Goal: Obtain resource: Obtain resource

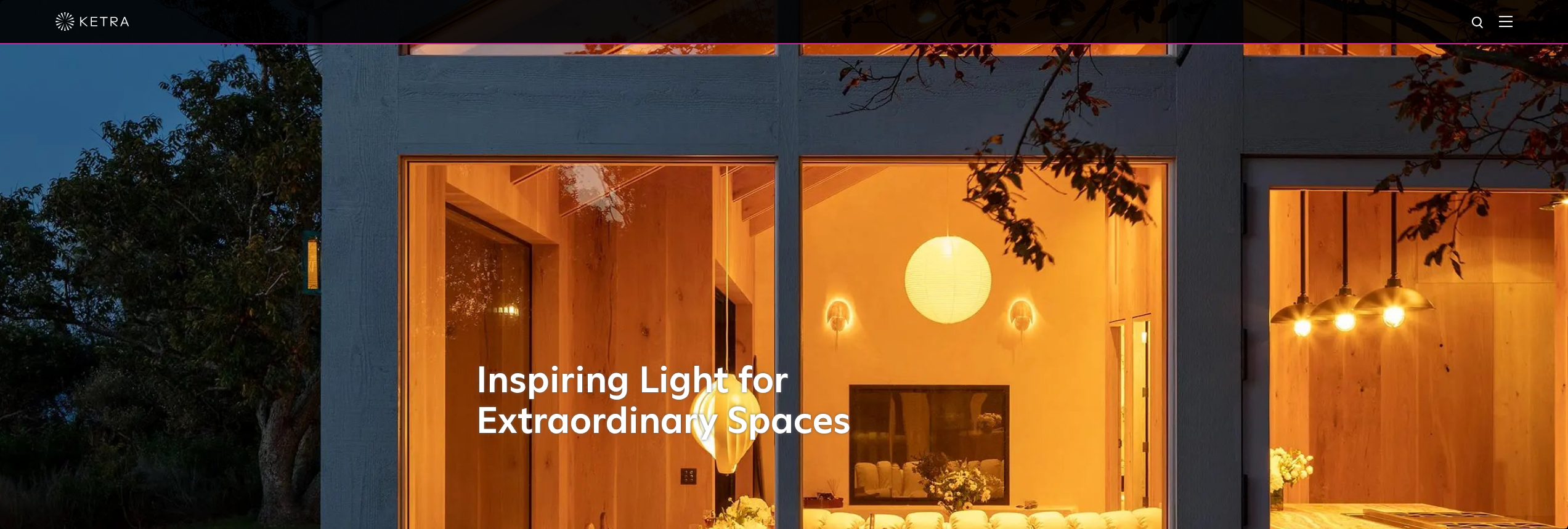
click at [108, 21] on img at bounding box center [93, 22] width 74 height 19
click at [1522, 21] on div at bounding box center [784, 22] width 1568 height 44
click at [1512, 21] on img at bounding box center [1505, 21] width 14 height 12
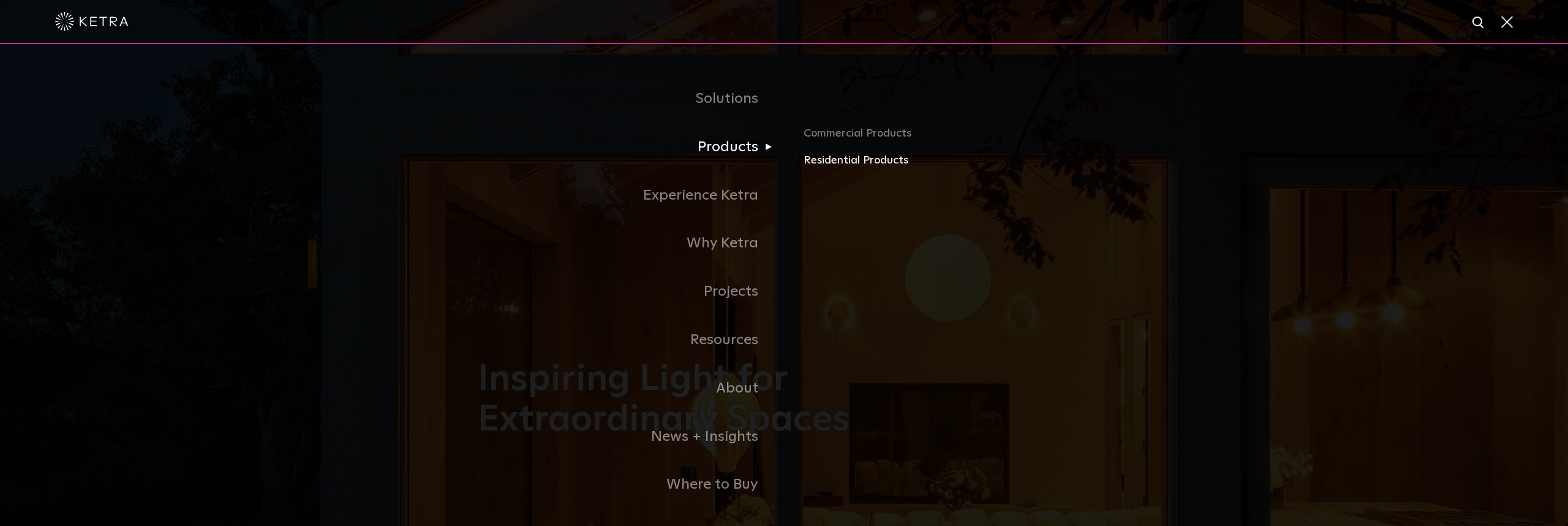
click at [834, 160] on link "Residential Products" at bounding box center [947, 160] width 287 height 18
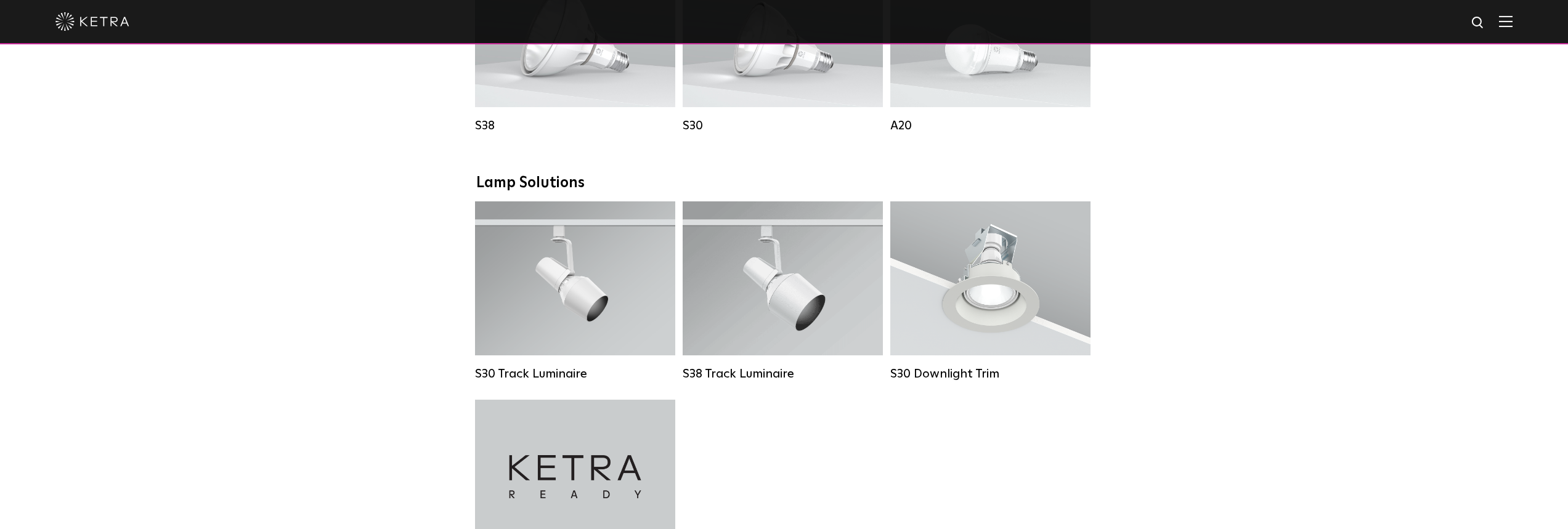
scroll to position [837, 0]
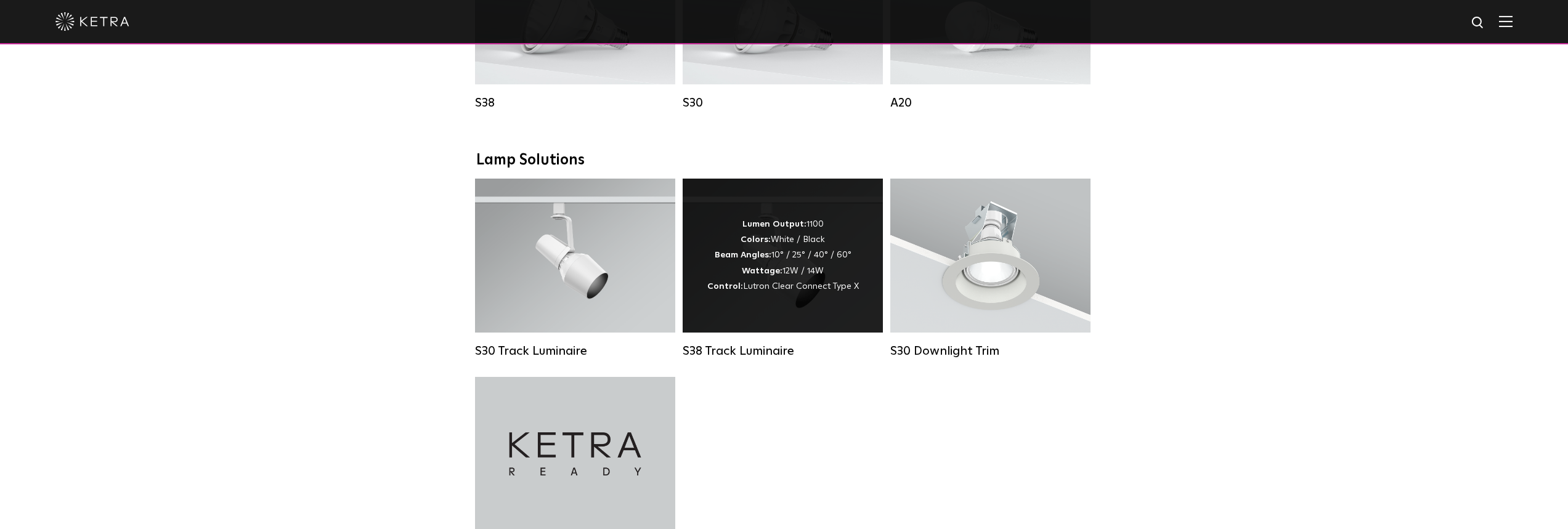
click at [789, 249] on div "Lumen Output: 1100 Colors: White / Black Beam Angles: 10° / 25° / 40° / 60° Wat…" at bounding box center [783, 256] width 151 height 78
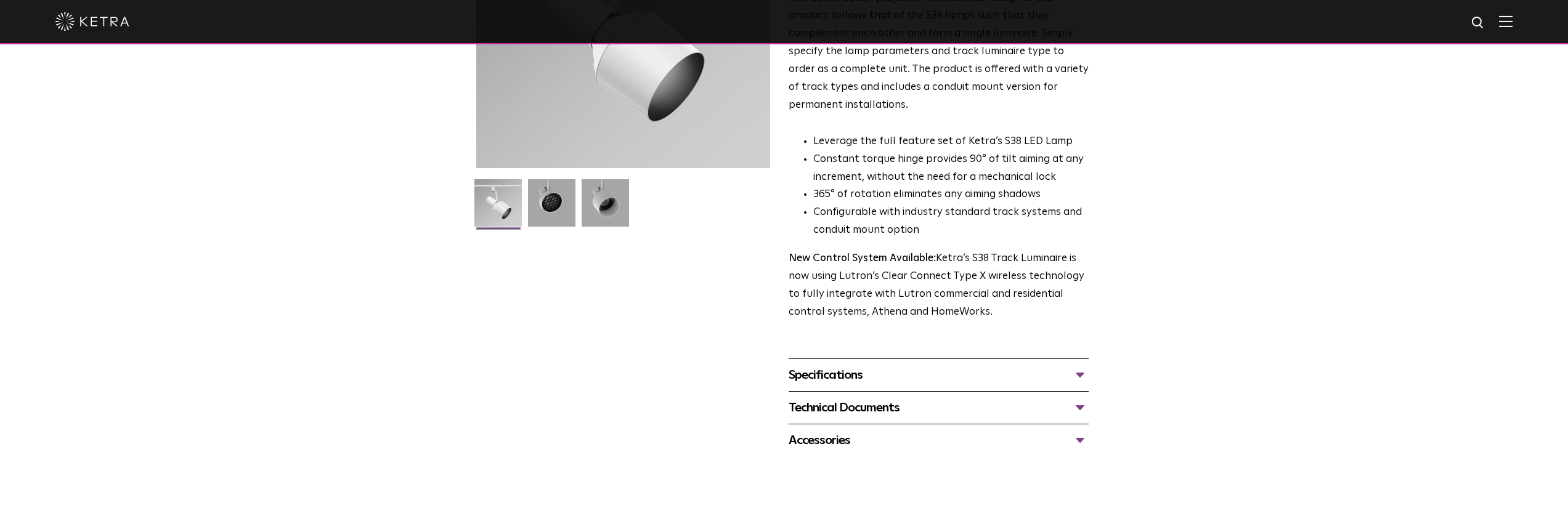
scroll to position [294, 0]
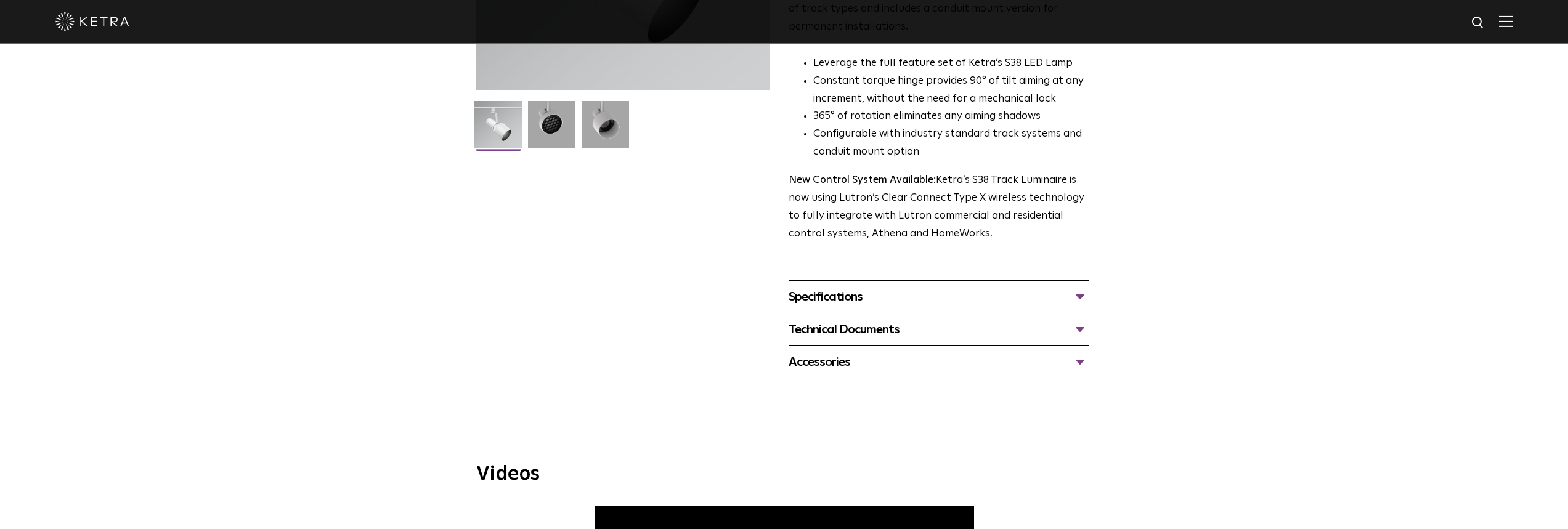
click at [849, 320] on div "Technical Documents" at bounding box center [939, 330] width 300 height 20
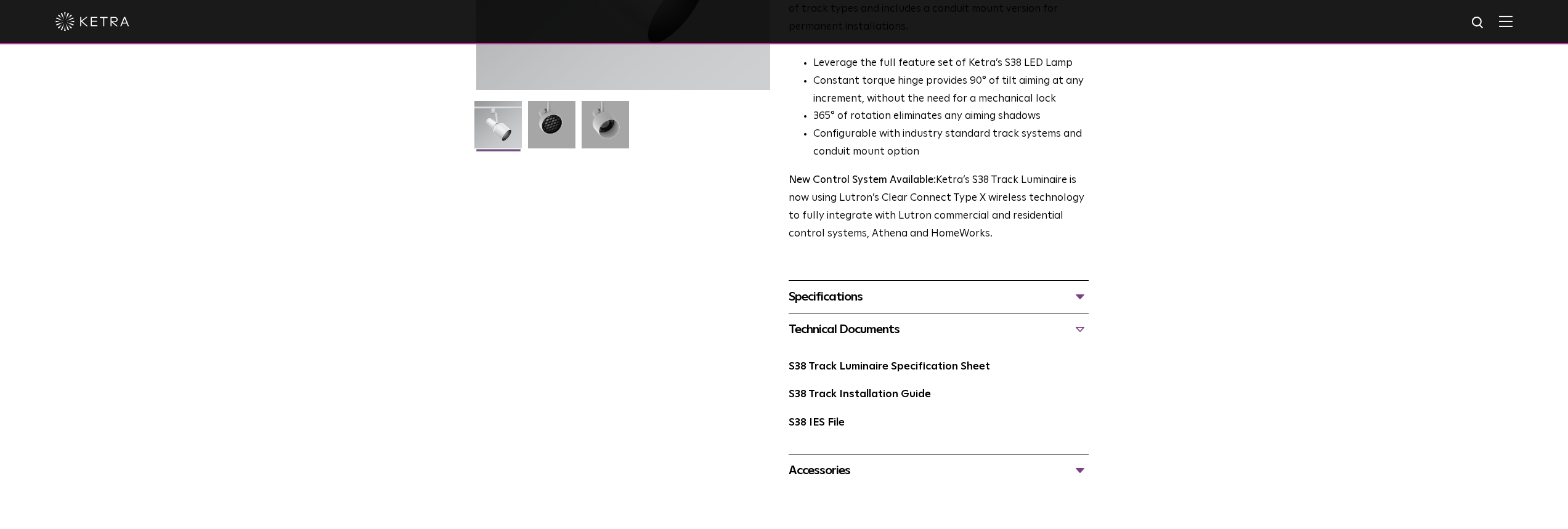
click at [849, 461] on div "Accessories" at bounding box center [939, 471] width 300 height 20
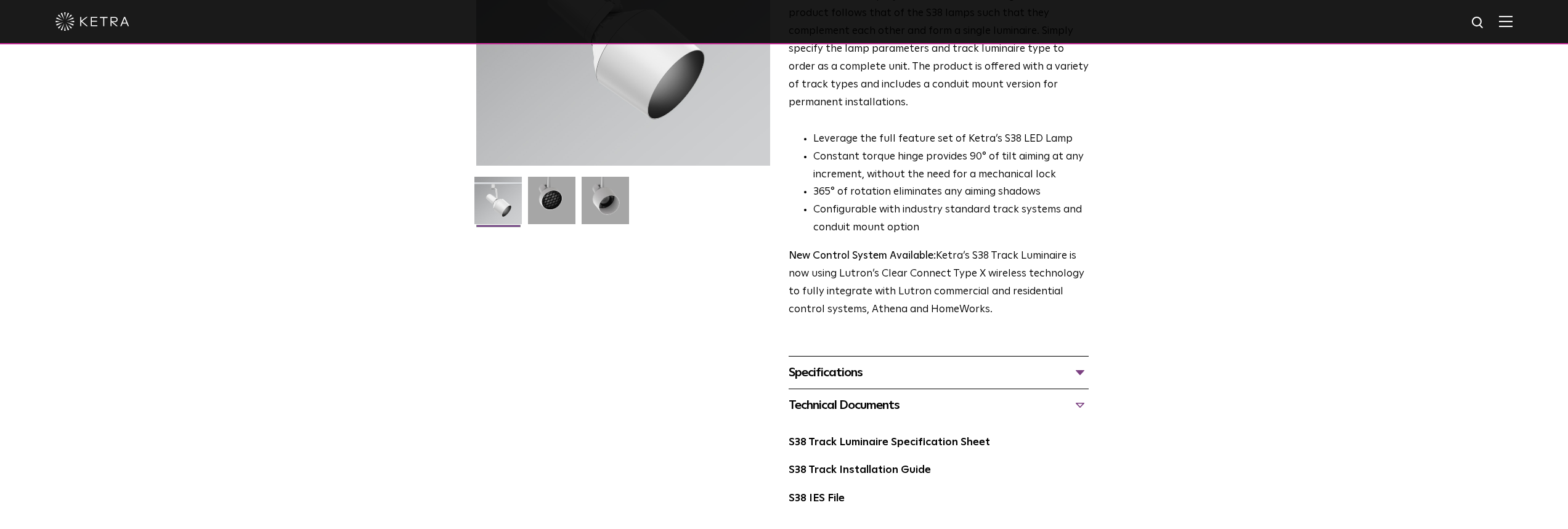
scroll to position [216, 0]
click at [976, 365] on div "Specifications" at bounding box center [939, 375] width 300 height 20
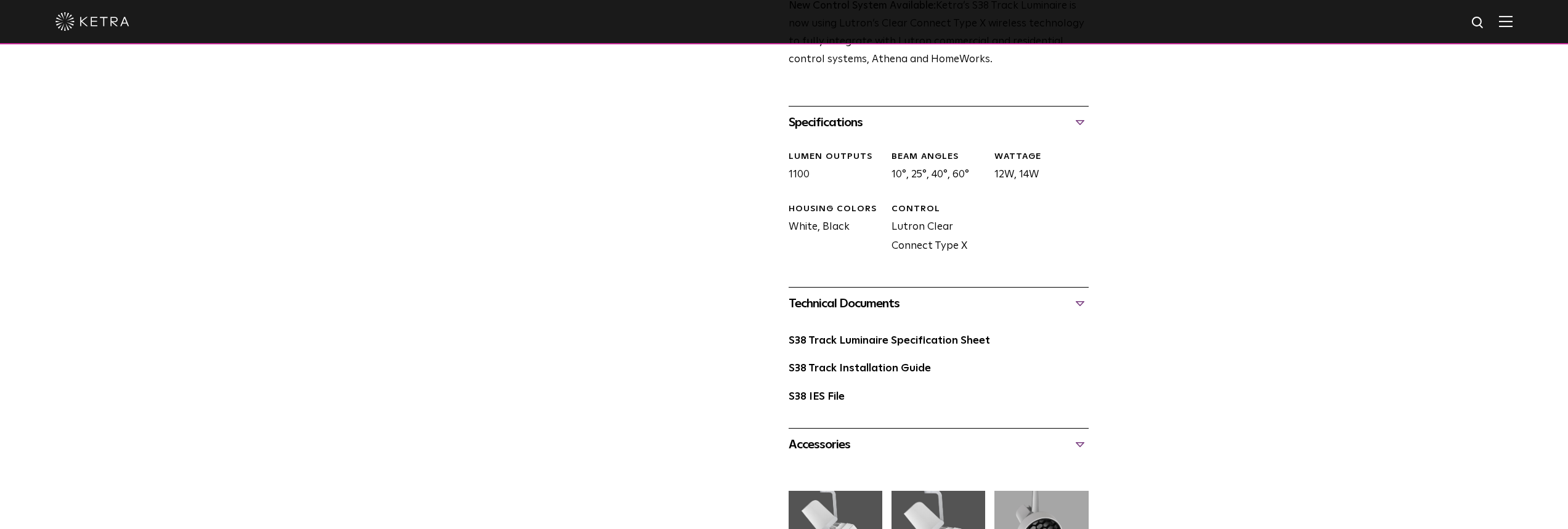
scroll to position [515, 0]
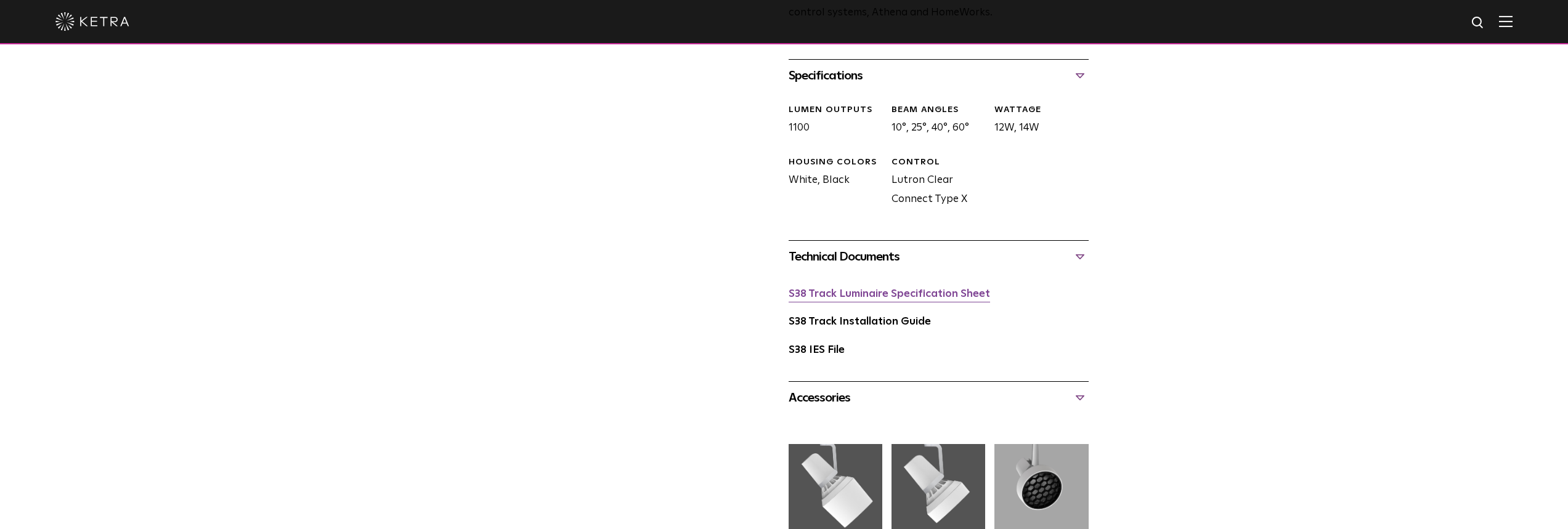
click at [968, 289] on link "S38 Track Luminaire Specification Sheet" at bounding box center [889, 294] width 201 height 11
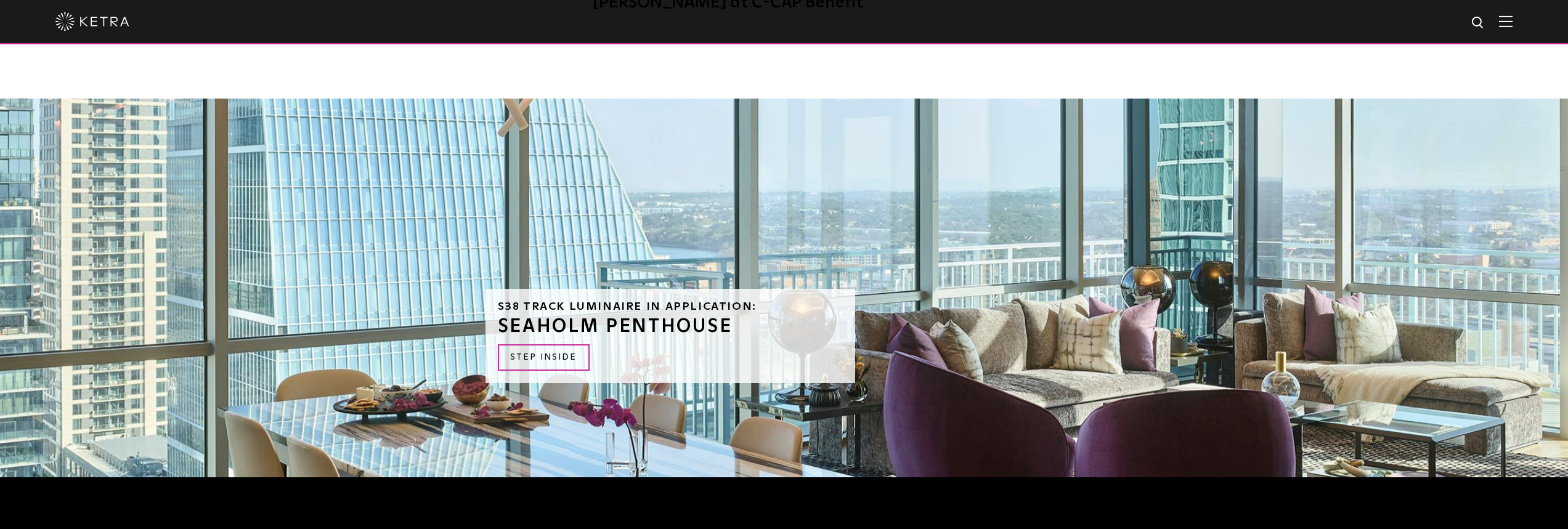
scroll to position [1618, 0]
